Goal: Information Seeking & Learning: Learn about a topic

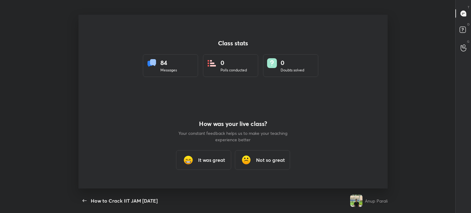
scroll to position [2, 0]
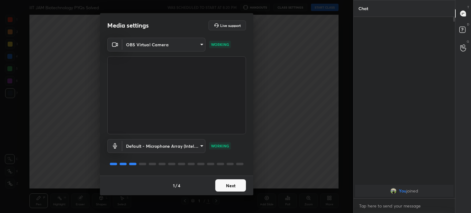
click at [232, 186] on button "Next" at bounding box center [230, 185] width 31 height 12
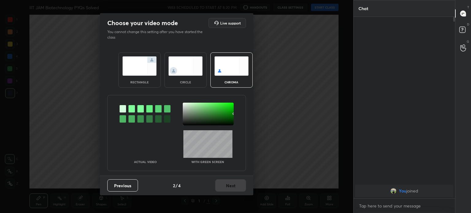
click at [232, 186] on div "Previous 2 / 4 Next" at bounding box center [176, 186] width 153 height 20
click at [188, 63] on img at bounding box center [185, 65] width 34 height 19
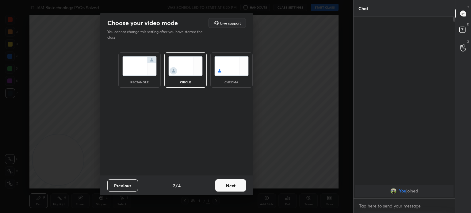
click at [188, 63] on img at bounding box center [185, 65] width 34 height 19
click at [233, 187] on button "Next" at bounding box center [230, 185] width 31 height 12
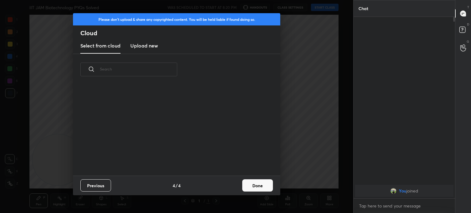
click at [233, 187] on div "Previous 4 / 4 Done" at bounding box center [176, 186] width 207 height 20
click at [271, 179] on div "Previous 4 / 4 Done" at bounding box center [176, 186] width 207 height 20
click at [263, 184] on button "Done" at bounding box center [257, 185] width 31 height 12
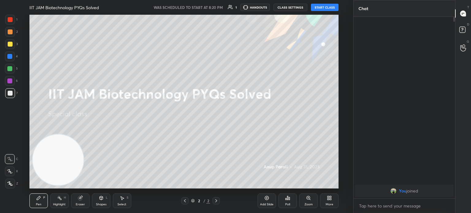
click at [321, 10] on button "START CLASS" at bounding box center [325, 7] width 28 height 7
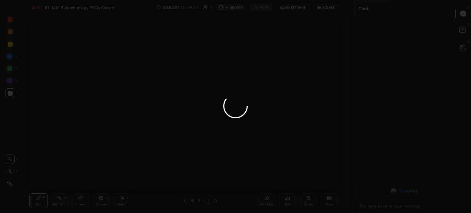
click at [323, 8] on div at bounding box center [235, 106] width 471 height 213
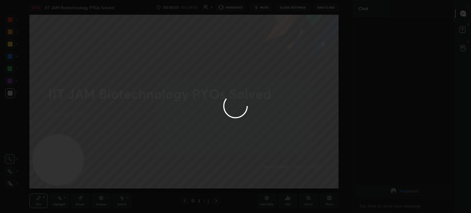
click at [323, 8] on div at bounding box center [235, 106] width 471 height 213
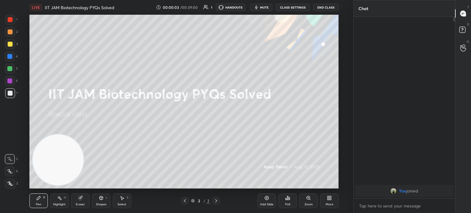
click at [323, 8] on button "End Class" at bounding box center [325, 7] width 25 height 7
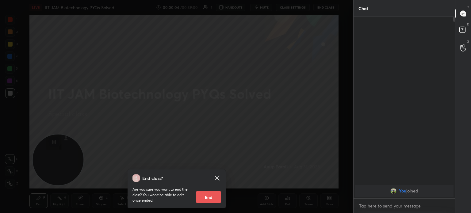
click at [212, 200] on button "End" at bounding box center [208, 197] width 25 height 12
type textarea "x"
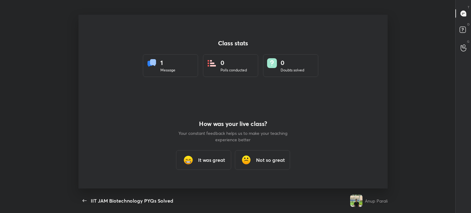
scroll to position [174, 466]
